Goal: Task Accomplishment & Management: Use online tool/utility

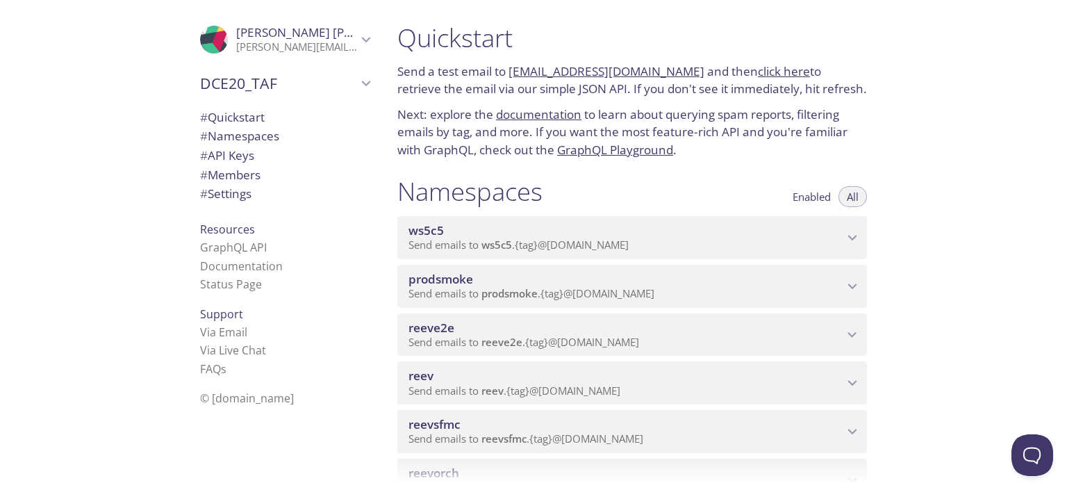
scroll to position [417, 0]
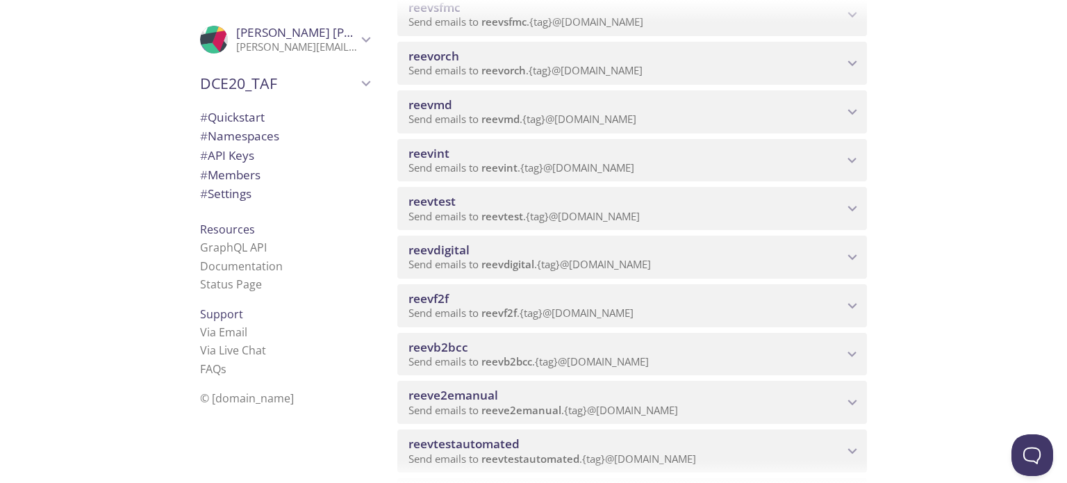
click at [536, 379] on div "reeve2emanual Send emails to reeve2emanual . {tag} @[DOMAIN_NAME] Enabled View …" at bounding box center [632, 399] width 470 height 49
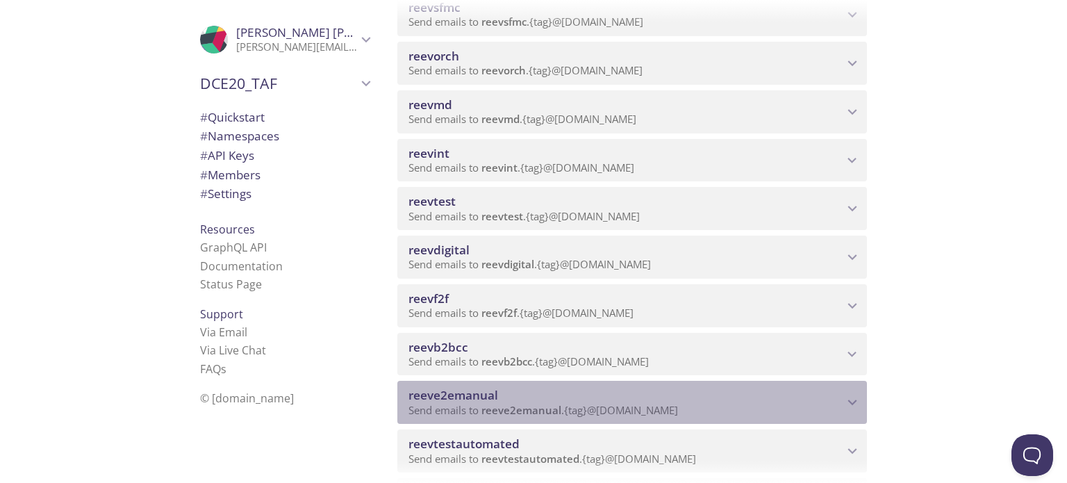
drag, startPoint x: 512, startPoint y: 402, endPoint x: 99, endPoint y: 160, distance: 478.8
click at [42, 349] on div ".cls-1 { fill: #6d5ca8; } .cls-2 { fill: #3fc191; } .cls-3 { fill: #3b4752; } .…" at bounding box center [533, 241] width 1067 height 483
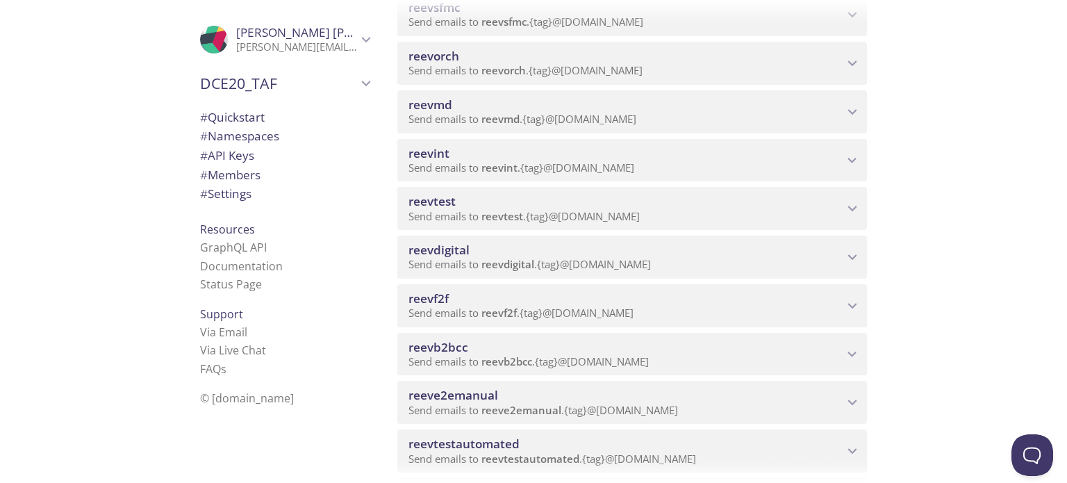
click at [478, 406] on span "Send emails to reeve2emanual . {tag} @[DOMAIN_NAME]" at bounding box center [543, 410] width 270 height 14
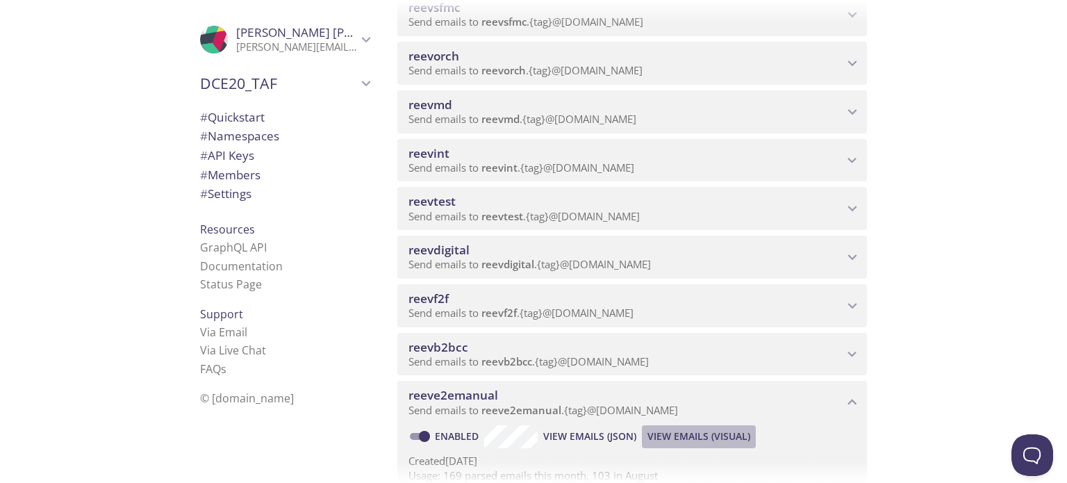
click at [678, 431] on span "View Emails (Visual)" at bounding box center [698, 436] width 103 height 17
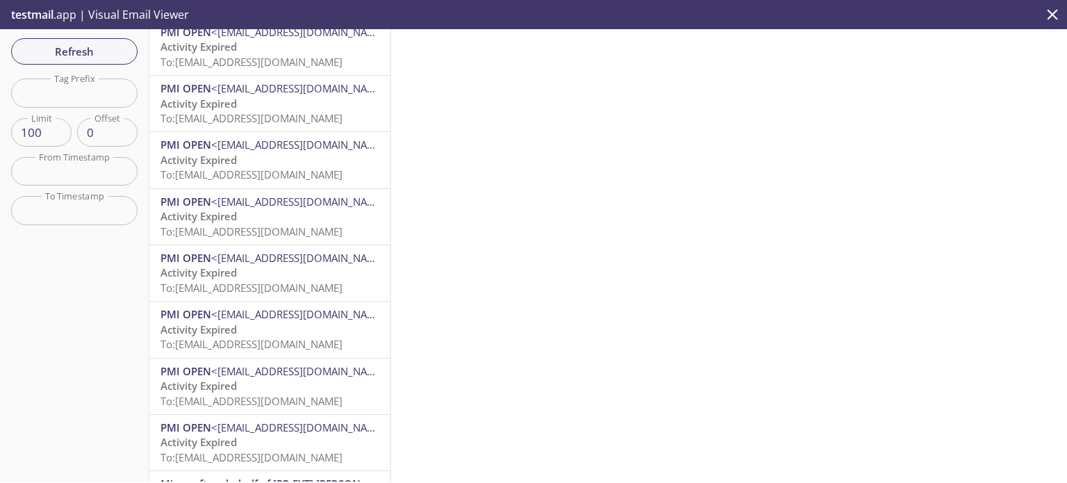
scroll to position [1598, 0]
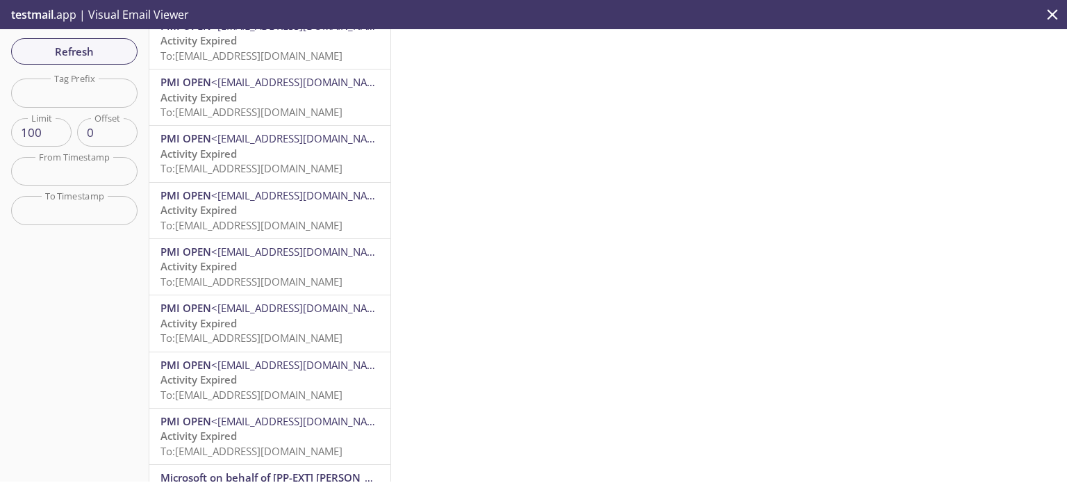
drag, startPoint x: 390, startPoint y: 172, endPoint x: 389, endPoint y: 203, distance: 30.6
click at [386, 215] on div "Refresh Filters Tag Prefix Tag Prefix Limit 100 Limit Offset 0 Offset From Time…" at bounding box center [533, 255] width 1067 height 452
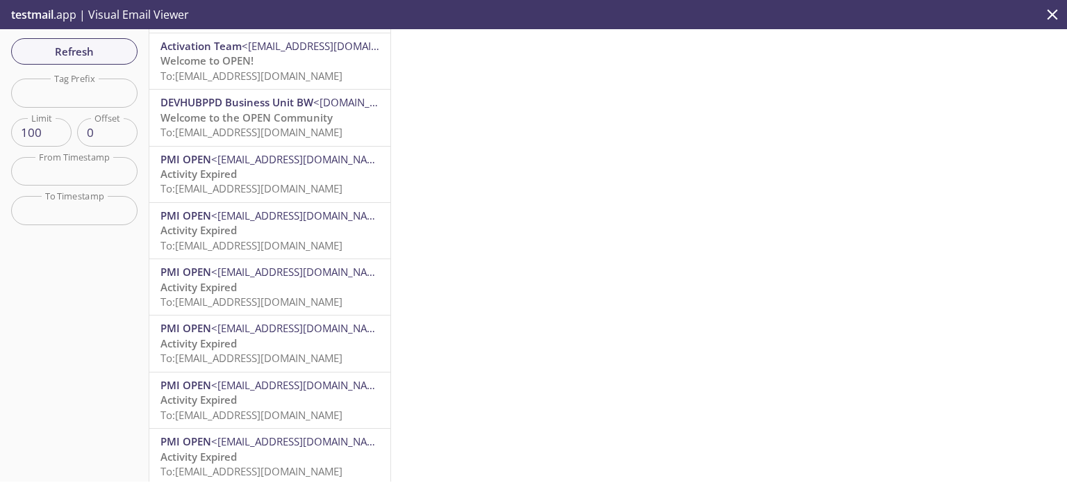
scroll to position [2534, 0]
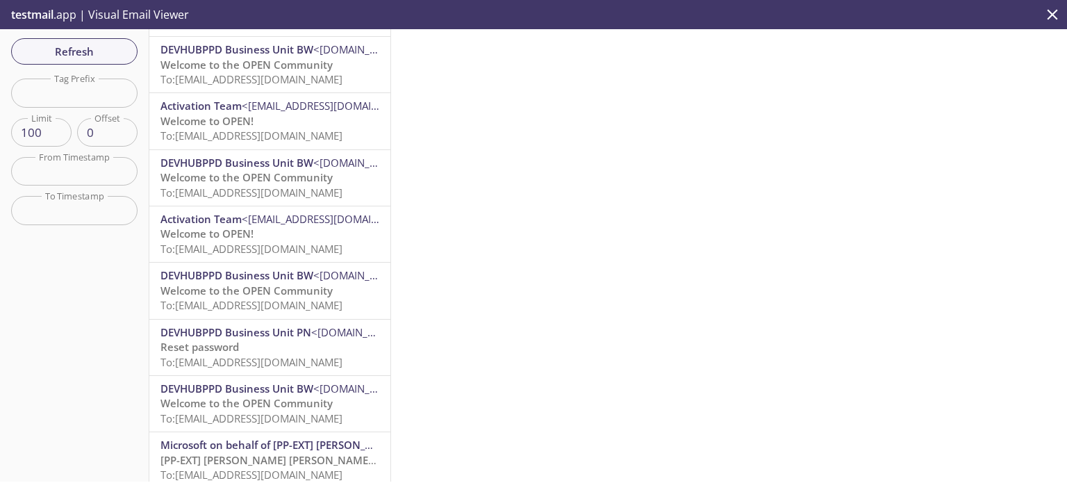
click at [288, 222] on span "<[EMAIL_ADDRESS][DOMAIN_NAME]>" at bounding box center [332, 219] width 180 height 14
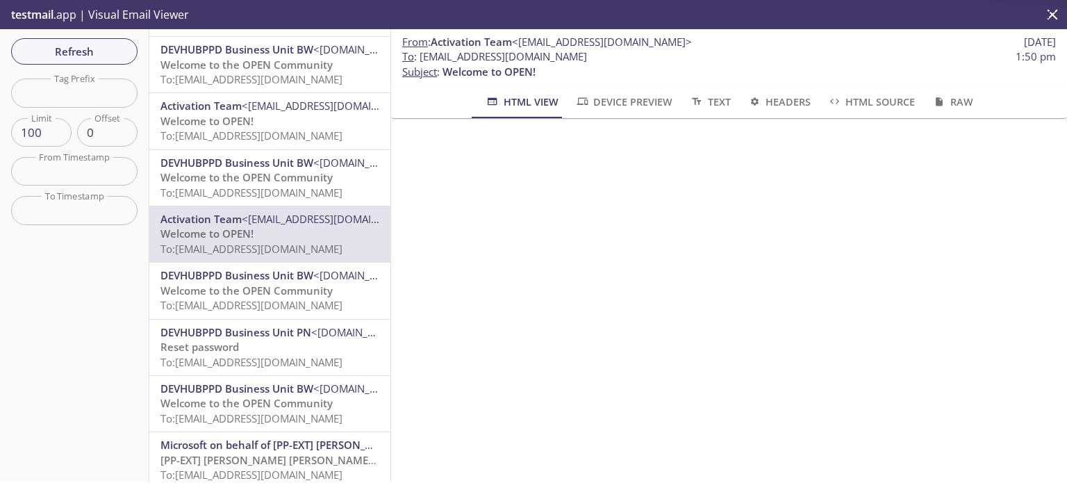
scroll to position [51, 0]
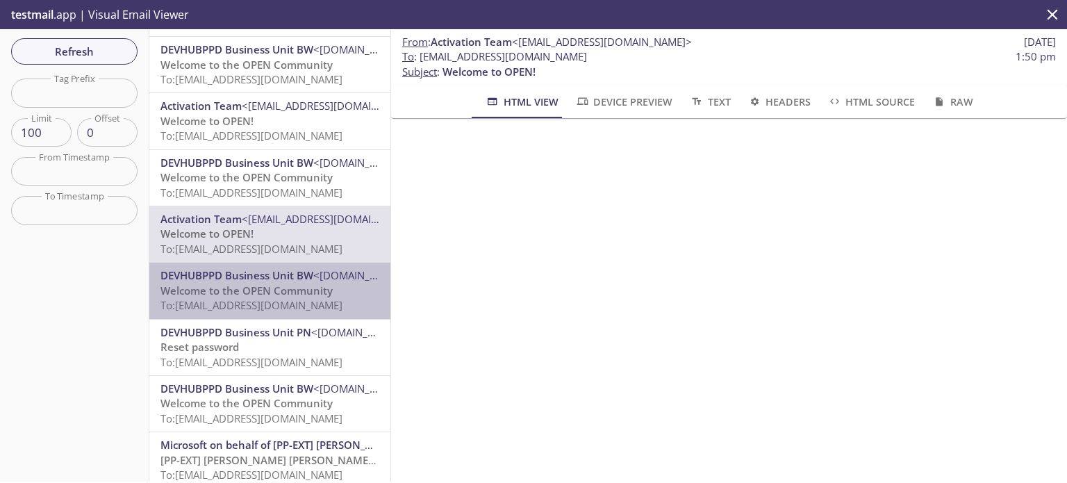
click at [324, 294] on span "Welcome to the OPEN Community" at bounding box center [246, 290] width 172 height 14
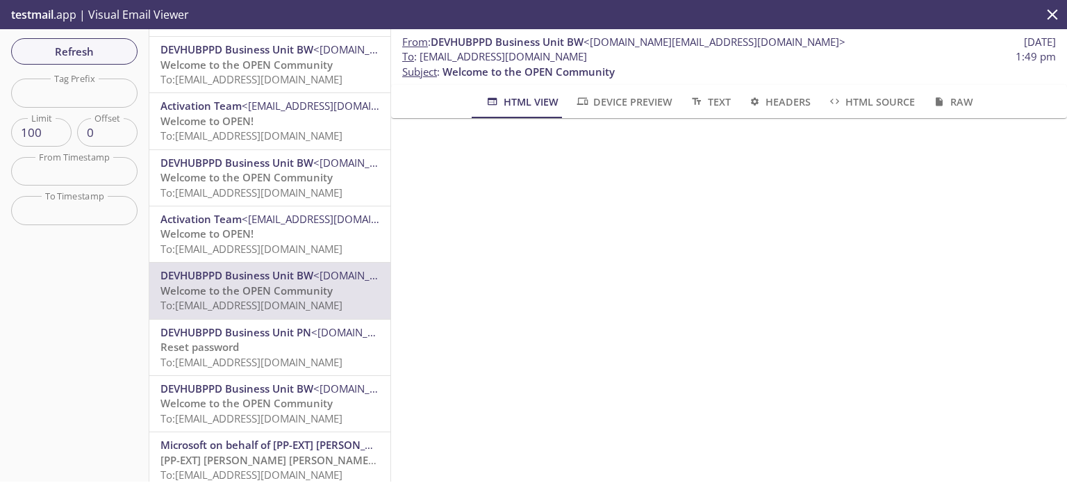
click at [292, 231] on p "Welcome to OPEN! To: [EMAIL_ADDRESS][DOMAIN_NAME]" at bounding box center [269, 241] width 219 height 30
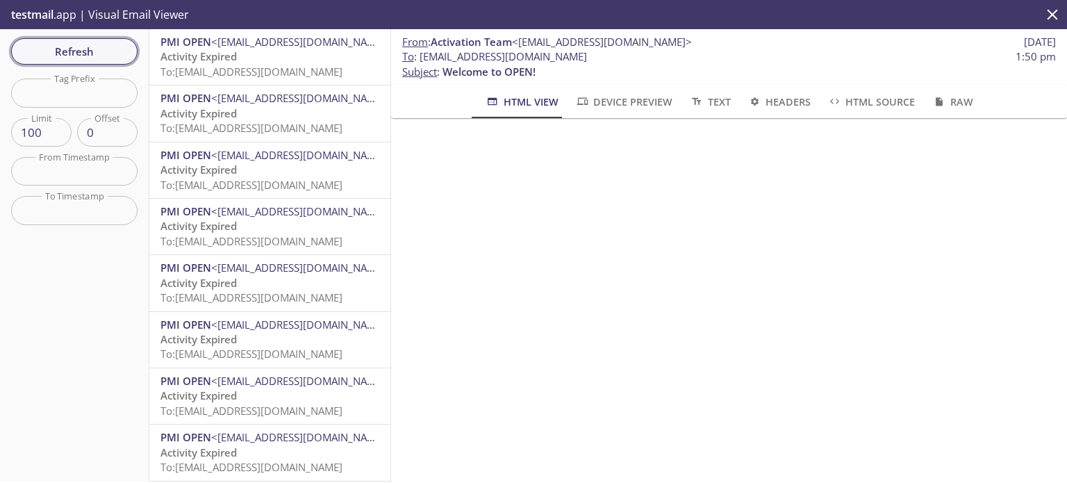
click at [112, 47] on span "Refresh" at bounding box center [74, 51] width 104 height 18
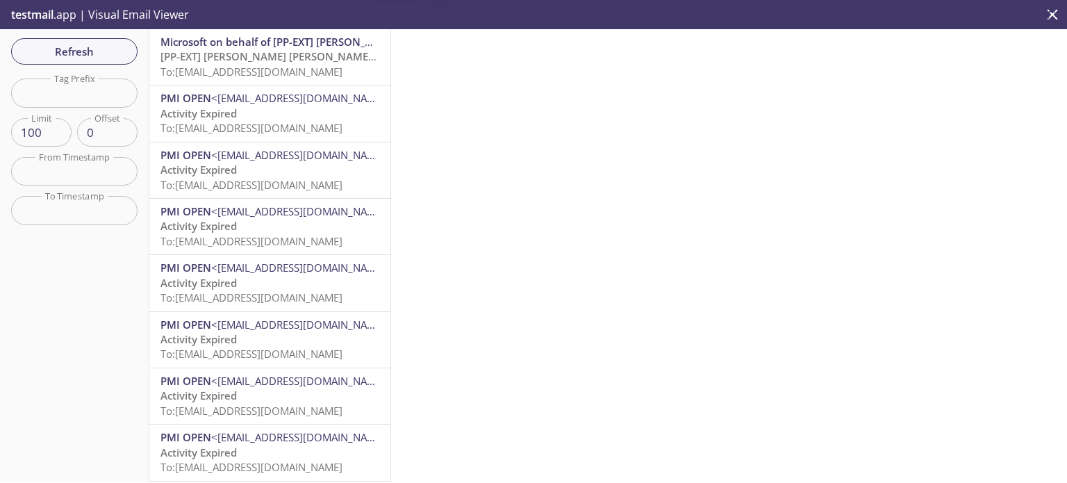
click at [265, 58] on span "[PP-EXT] [PERSON_NAME] [PERSON_NAME] International account email verification c…" at bounding box center [380, 56] width 441 height 14
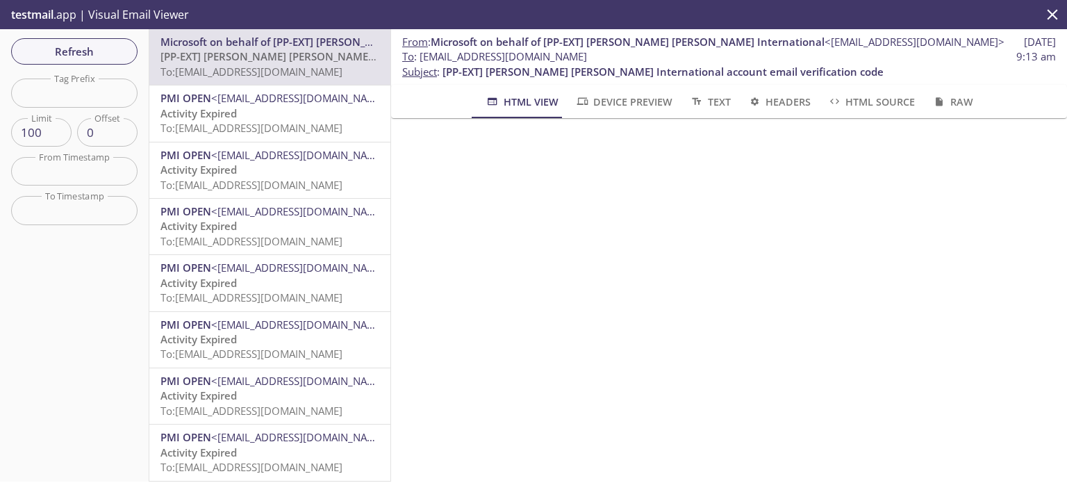
drag, startPoint x: 626, startPoint y: 52, endPoint x: 420, endPoint y: 60, distance: 206.5
click at [420, 60] on span "To : [EMAIL_ADDRESS][DOMAIN_NAME] 9:13 am" at bounding box center [729, 56] width 654 height 15
copy span "[EMAIL_ADDRESS][DOMAIN_NAME]"
